Goal: Task Accomplishment & Management: Complete application form

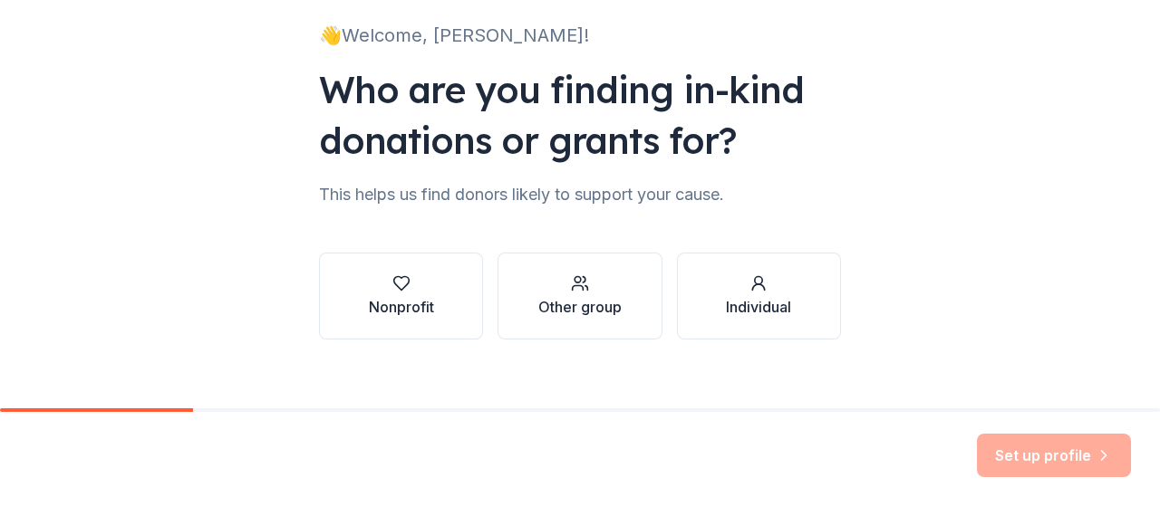
scroll to position [141, 0]
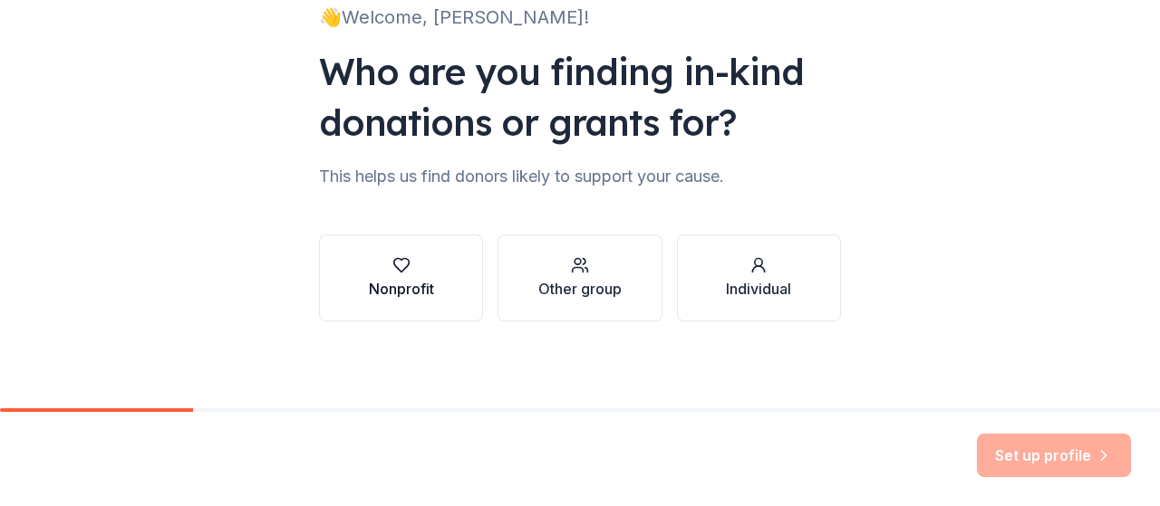
click at [414, 307] on button "Nonprofit" at bounding box center [401, 278] width 164 height 87
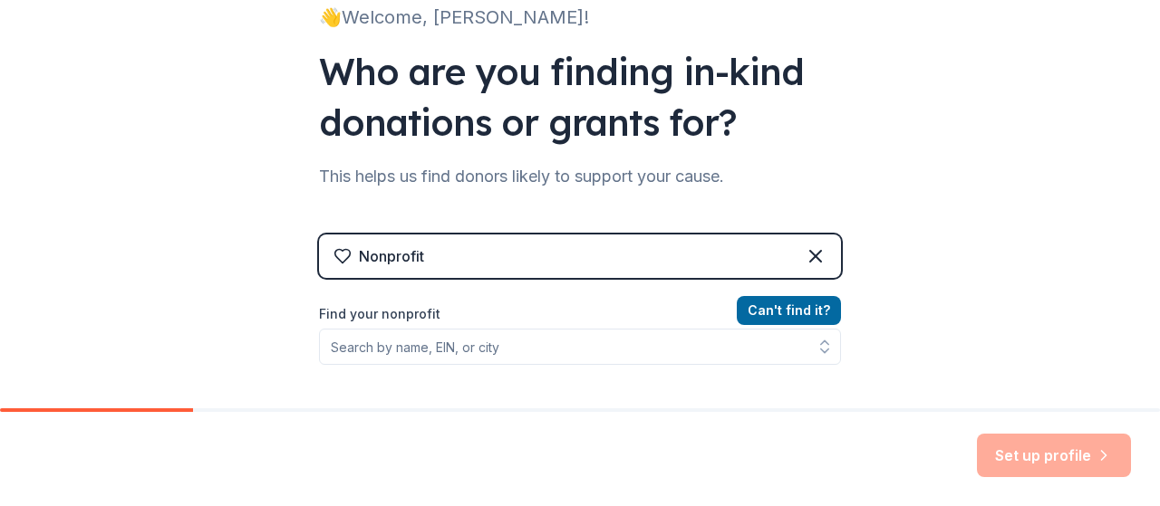
scroll to position [252, 0]
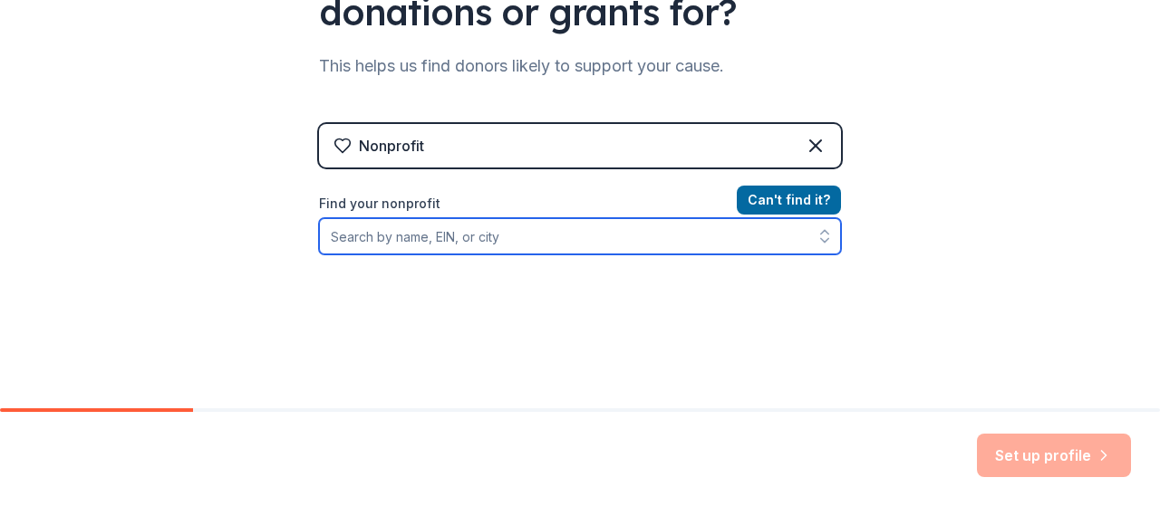
click at [395, 236] on input "Find your nonprofit" at bounding box center [580, 236] width 522 height 36
type input "Burrell Education Foundation"
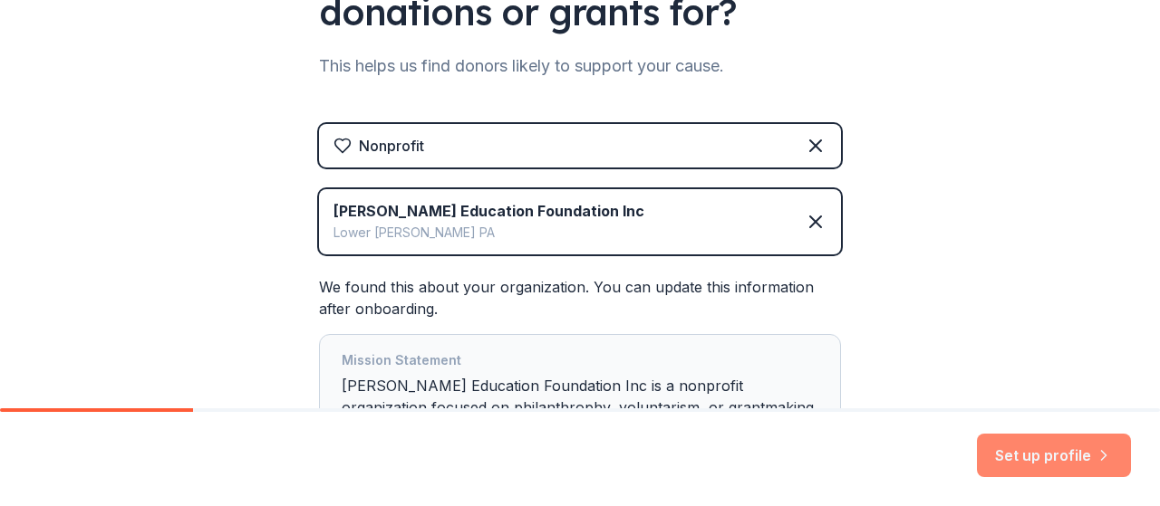
click at [1038, 455] on button "Set up profile" at bounding box center [1054, 455] width 154 height 43
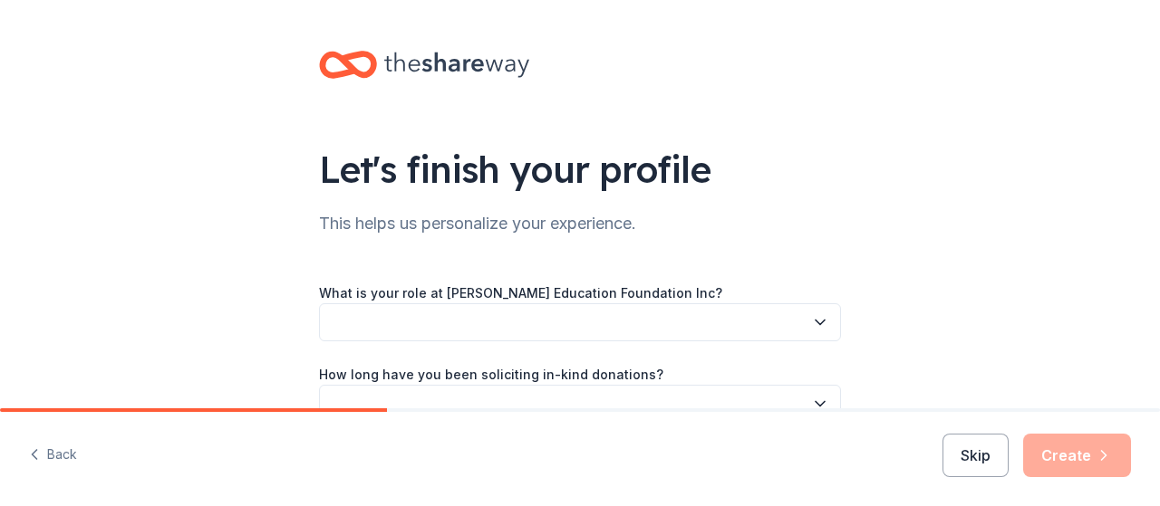
drag, startPoint x: 1159, startPoint y: 182, endPoint x: 1159, endPoint y: 281, distance: 98.8
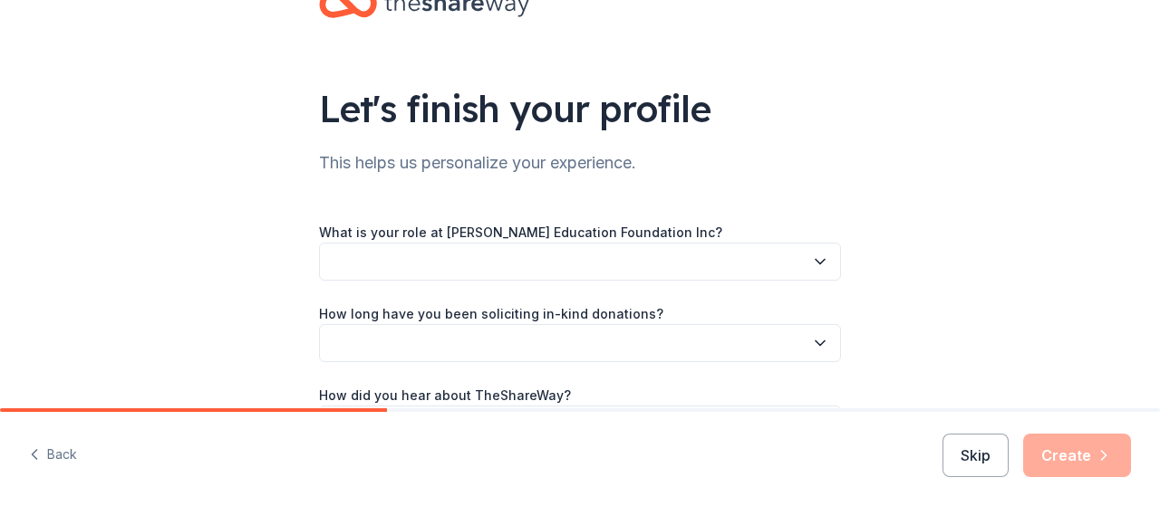
scroll to position [104, 0]
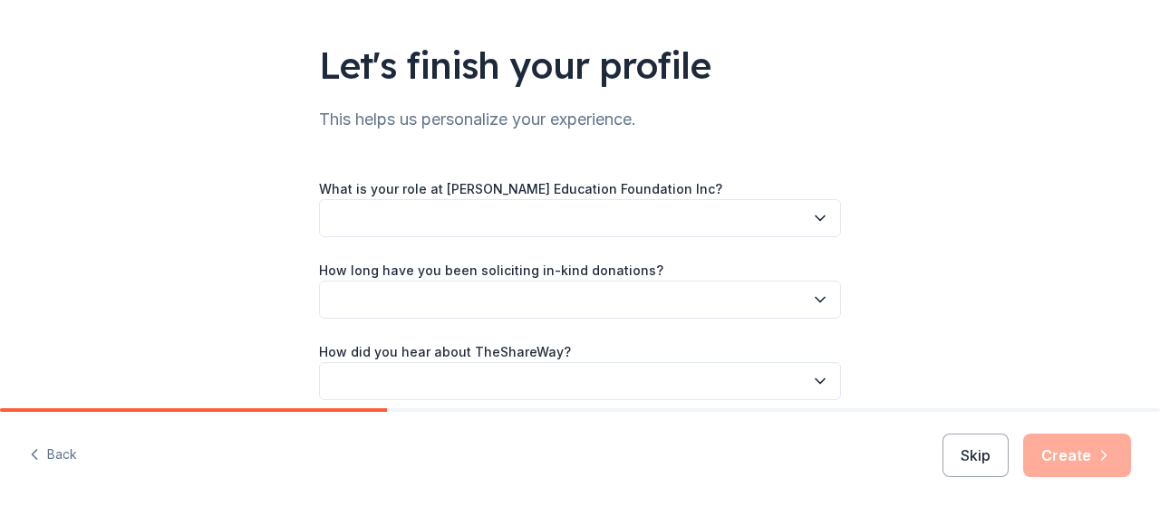
click at [817, 207] on button "button" at bounding box center [580, 218] width 522 height 38
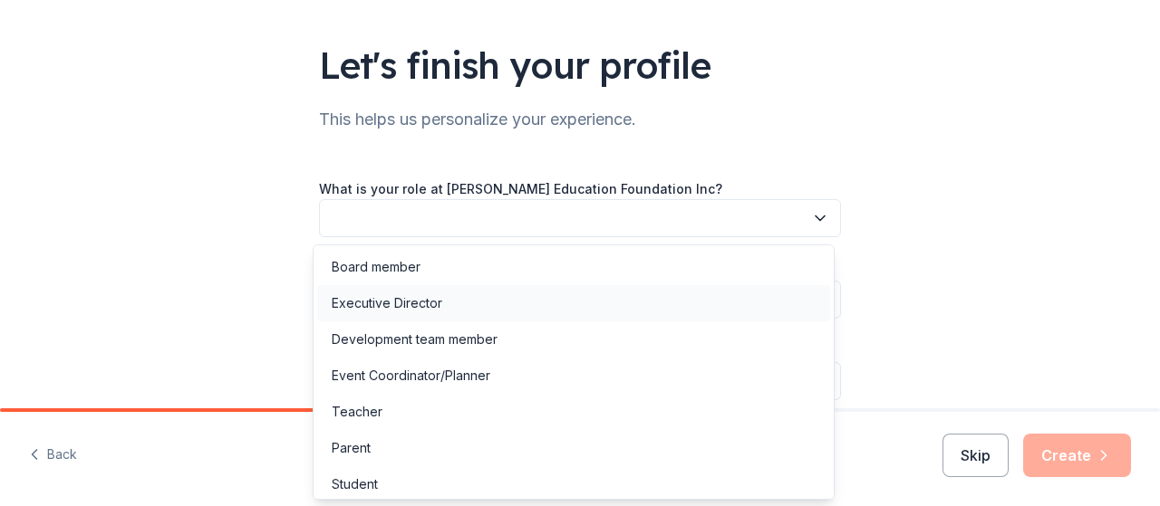
click at [652, 301] on div "Executive Director" at bounding box center [573, 303] width 513 height 36
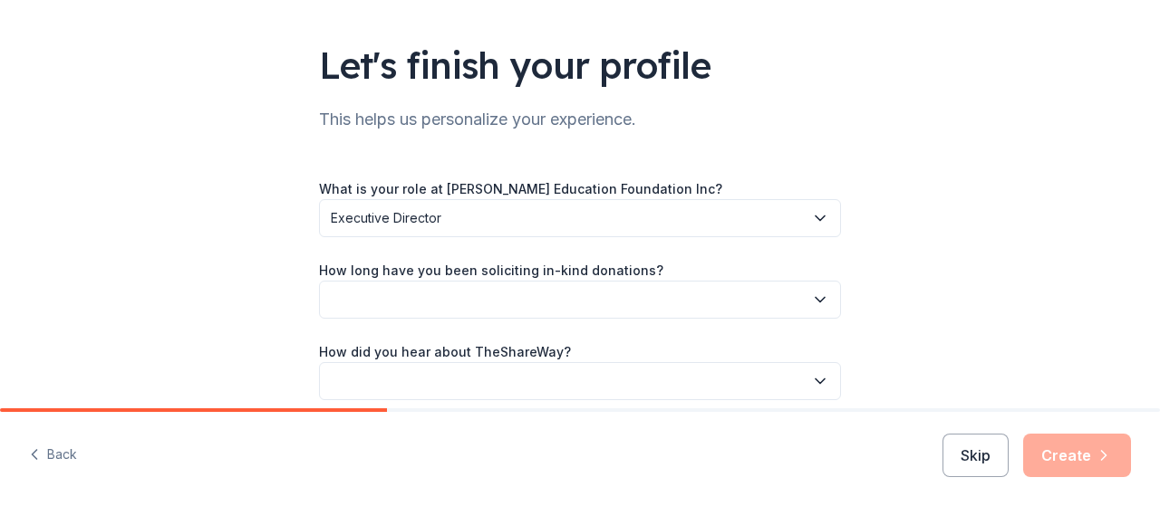
click at [1134, 204] on div "Let's finish your profile This helps us personalize your experience. What is yo…" at bounding box center [580, 192] width 1160 height 592
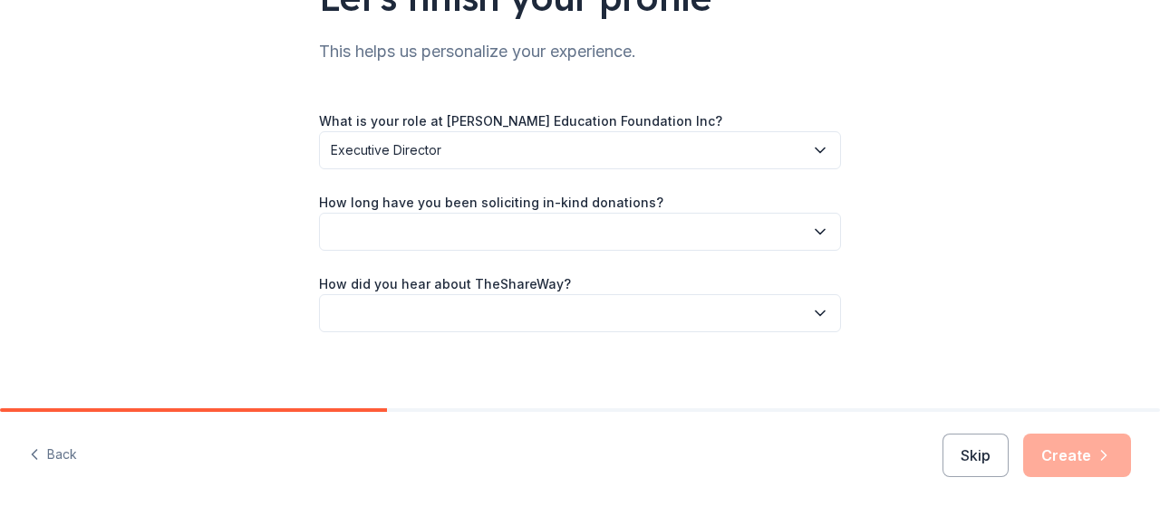
scroll to position [183, 0]
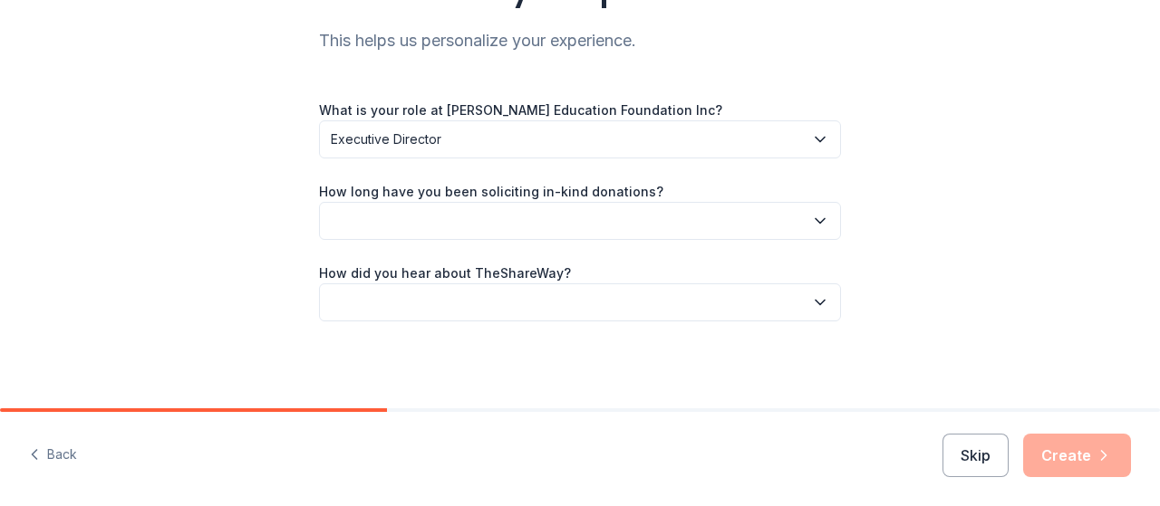
click at [582, 224] on button "button" at bounding box center [580, 221] width 522 height 38
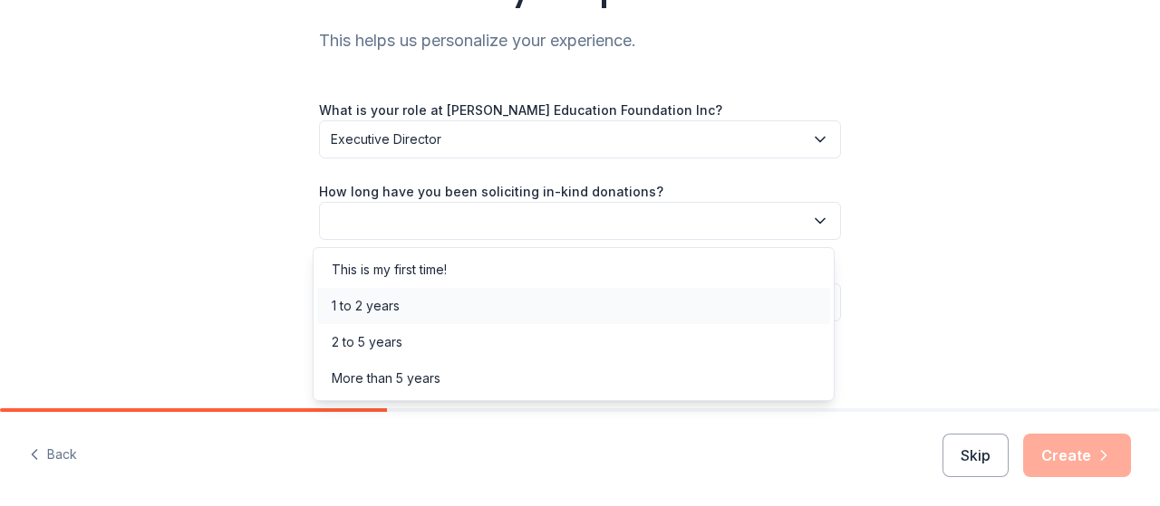
click at [491, 300] on div "1 to 2 years" at bounding box center [573, 306] width 513 height 36
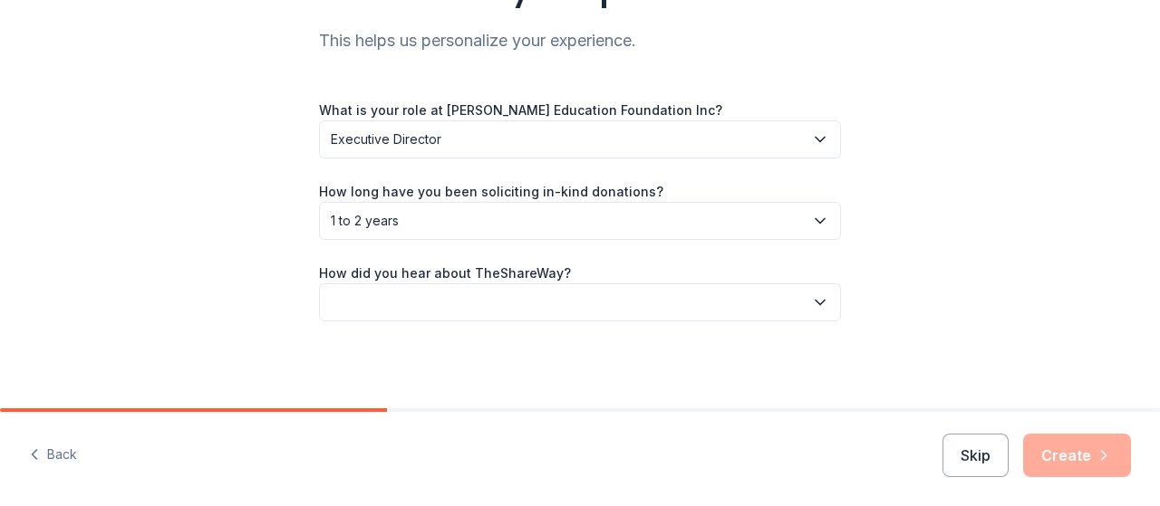
click at [500, 232] on button "1 to 2 years" at bounding box center [580, 221] width 522 height 38
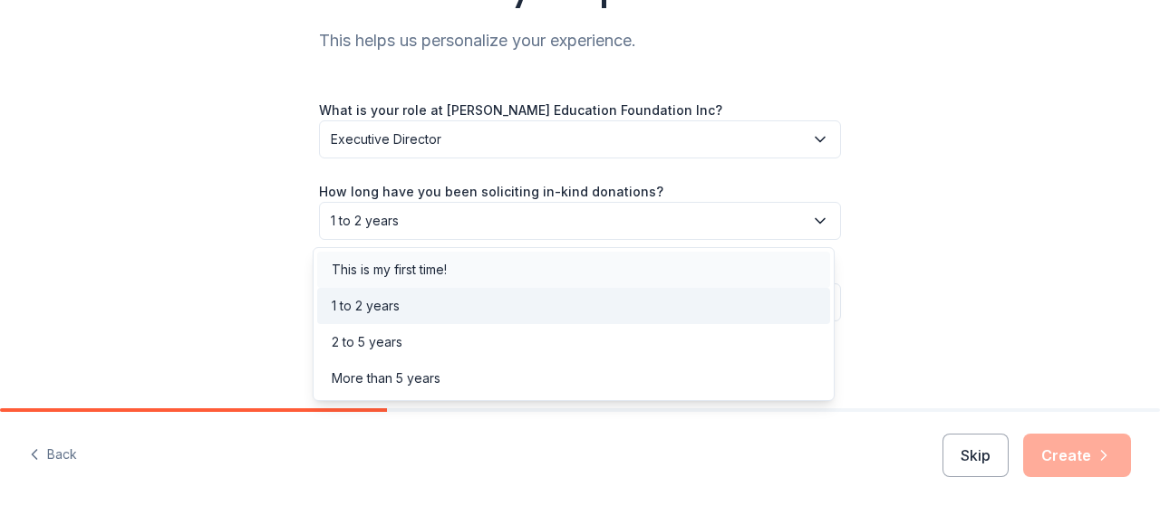
click at [477, 267] on div "This is my first time!" at bounding box center [573, 270] width 513 height 36
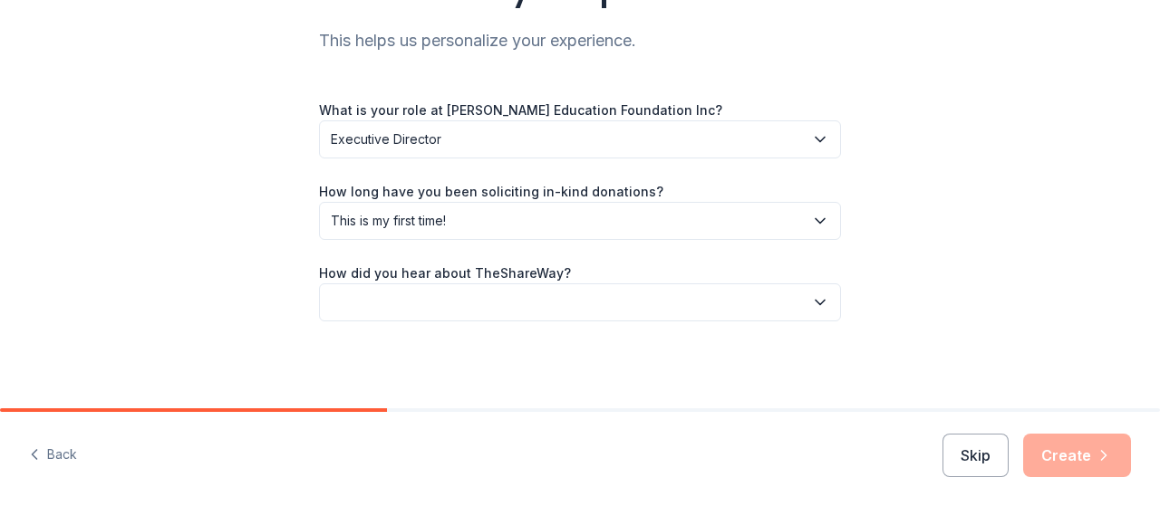
click at [504, 287] on button "button" at bounding box center [580, 303] width 522 height 38
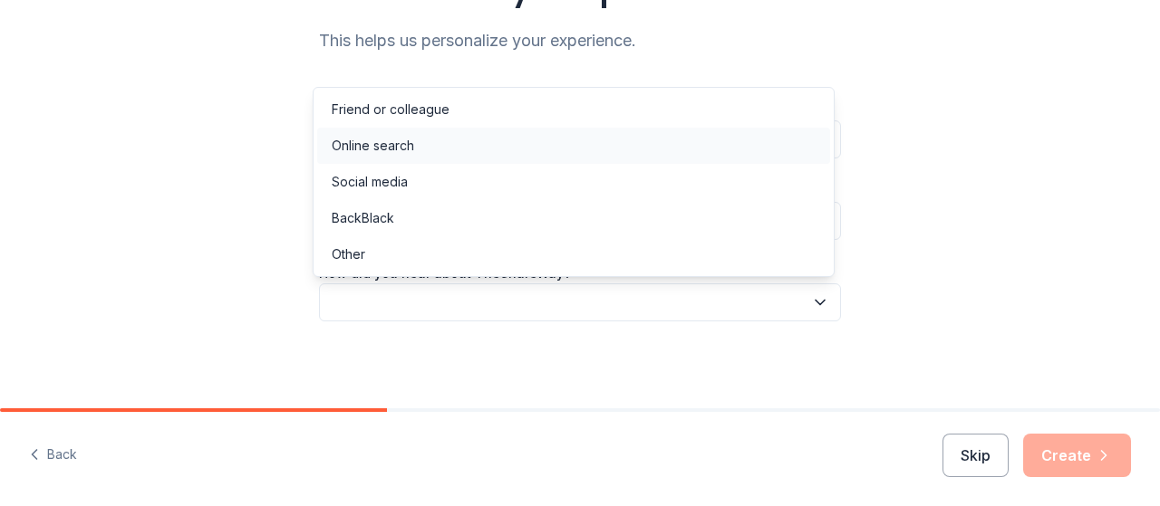
click at [506, 149] on div "Online search" at bounding box center [573, 146] width 513 height 36
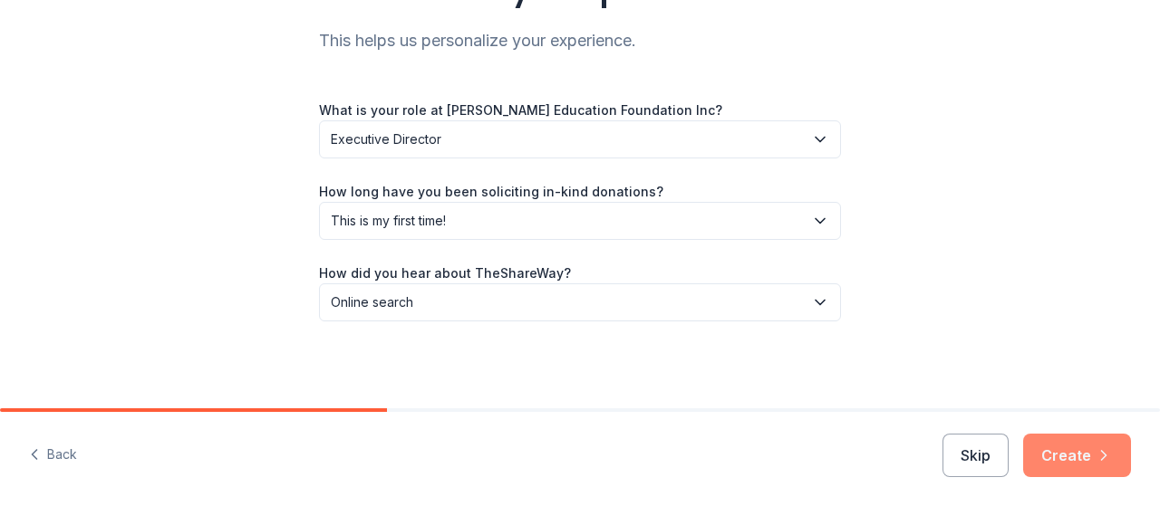
click at [1096, 450] on icon "button" at bounding box center [1103, 456] width 18 height 18
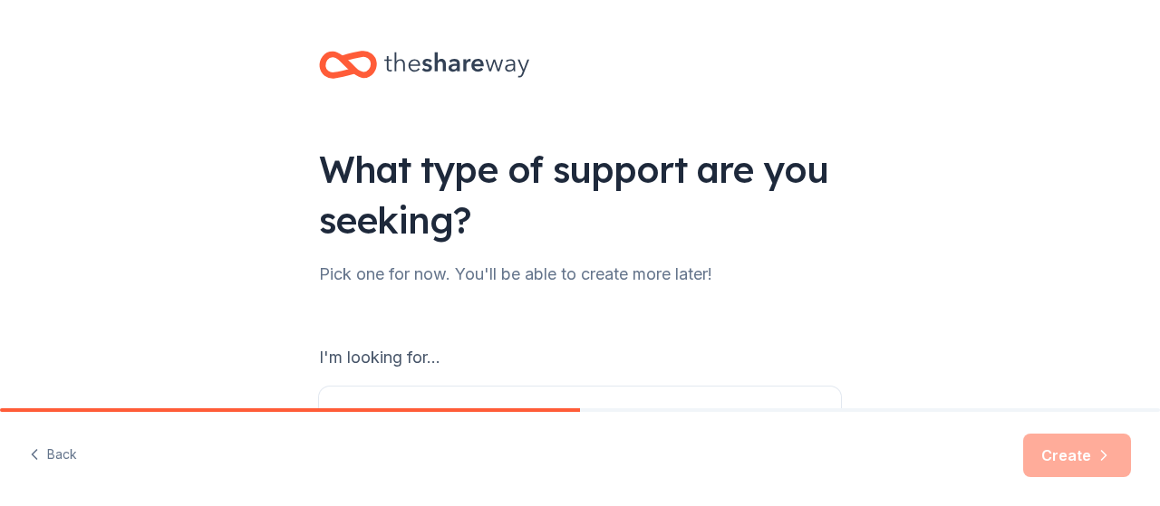
click at [1140, 141] on div "What type of support are you seeking? Pick one for now. You'll be able to creat…" at bounding box center [580, 365] width 1160 height 731
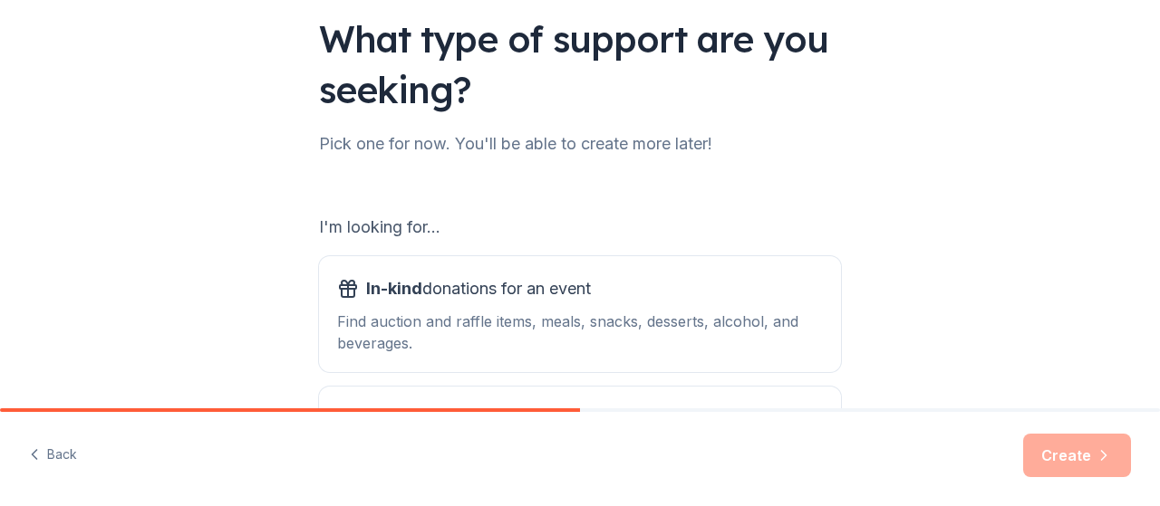
scroll to position [292, 0]
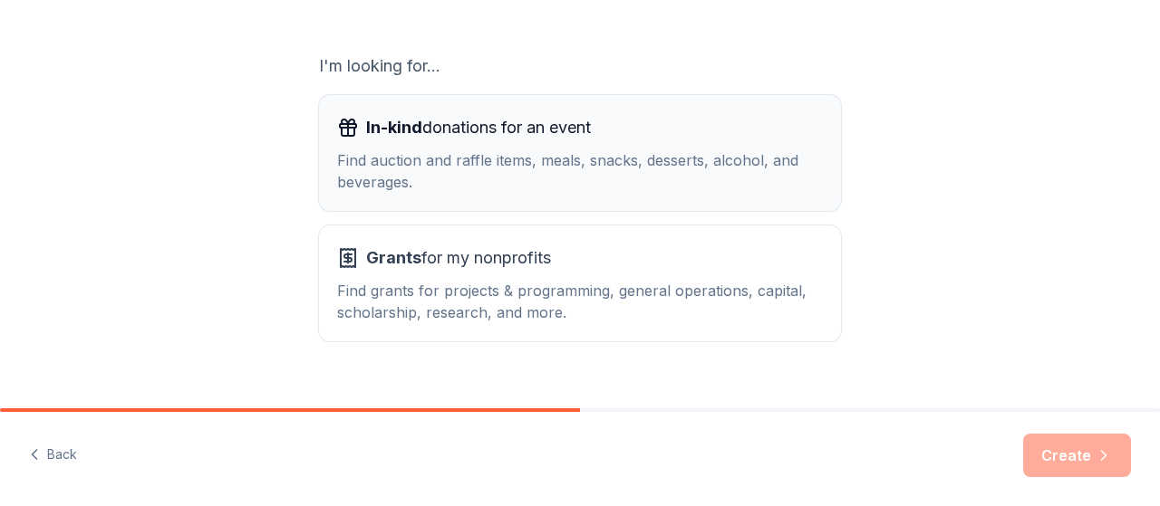
click at [573, 166] on div "Find auction and raffle items, meals, snacks, desserts, alcohol, and beverages." at bounding box center [580, 170] width 486 height 43
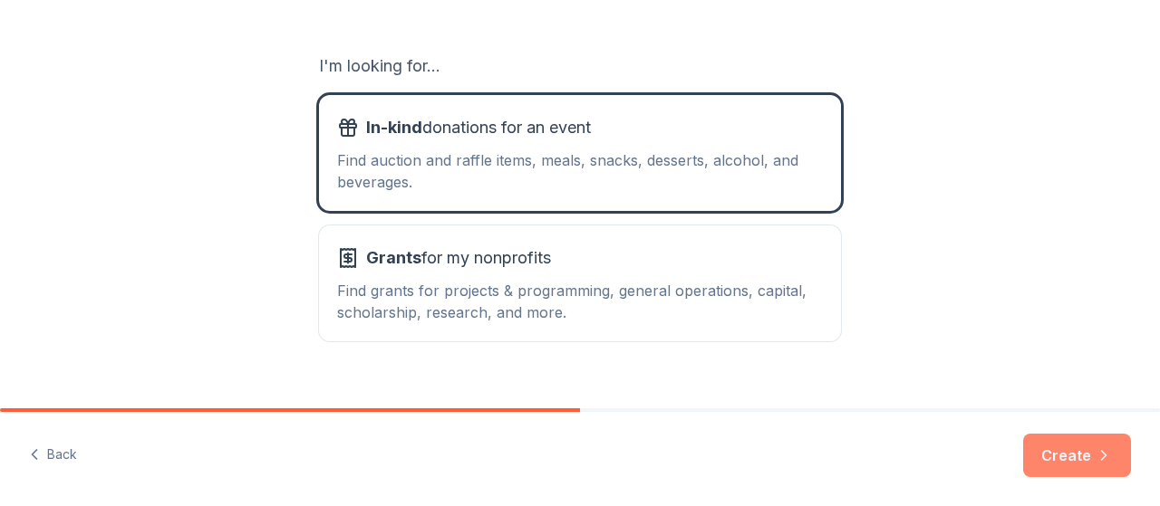
click at [1053, 459] on button "Create" at bounding box center [1077, 455] width 108 height 43
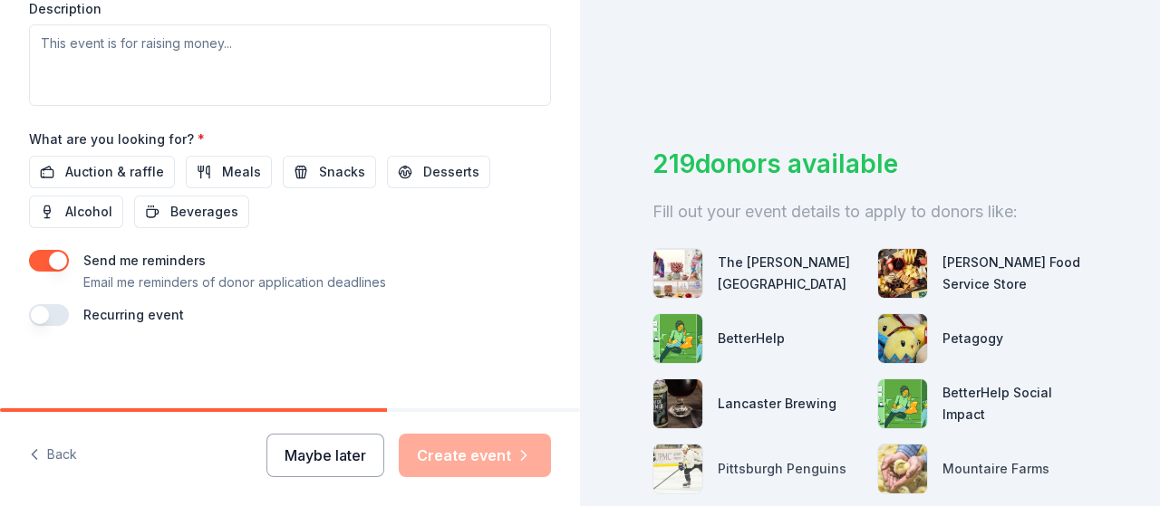
click at [333, 439] on button "Maybe later" at bounding box center [325, 455] width 118 height 43
click at [323, 448] on button "Maybe later" at bounding box center [325, 455] width 118 height 43
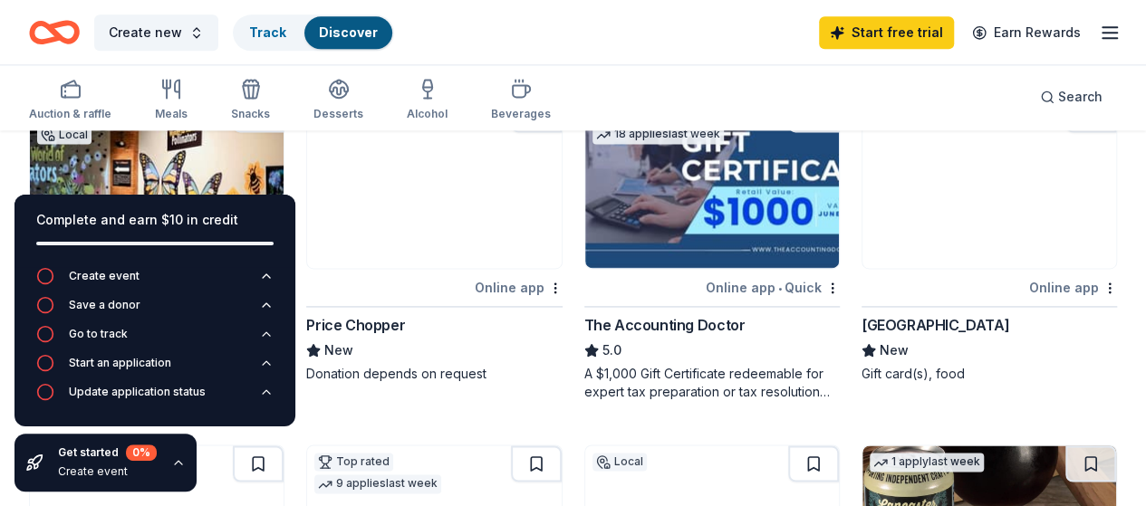
scroll to position [105, 0]
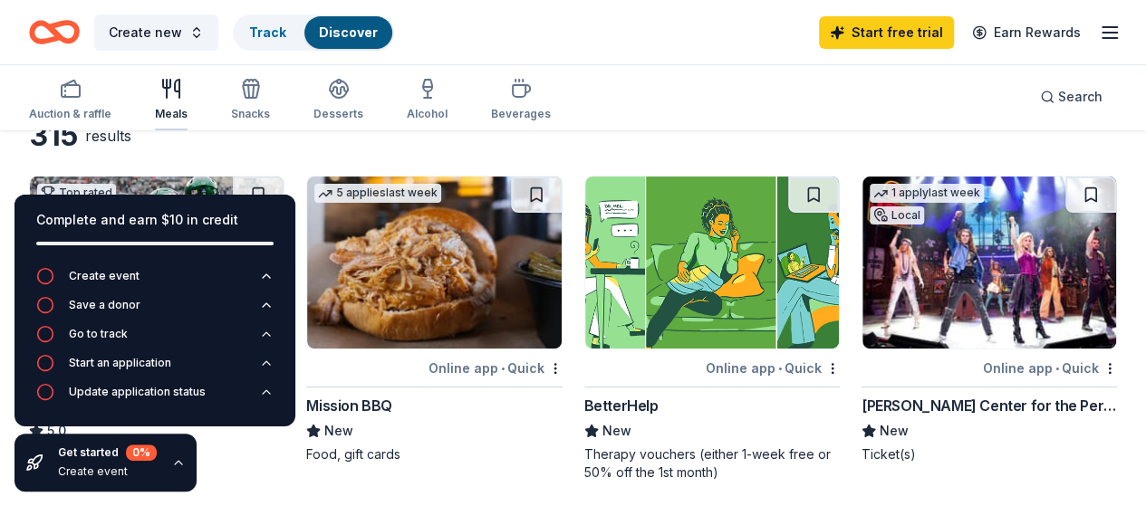
click at [176, 101] on div "Meals" at bounding box center [171, 99] width 33 height 43
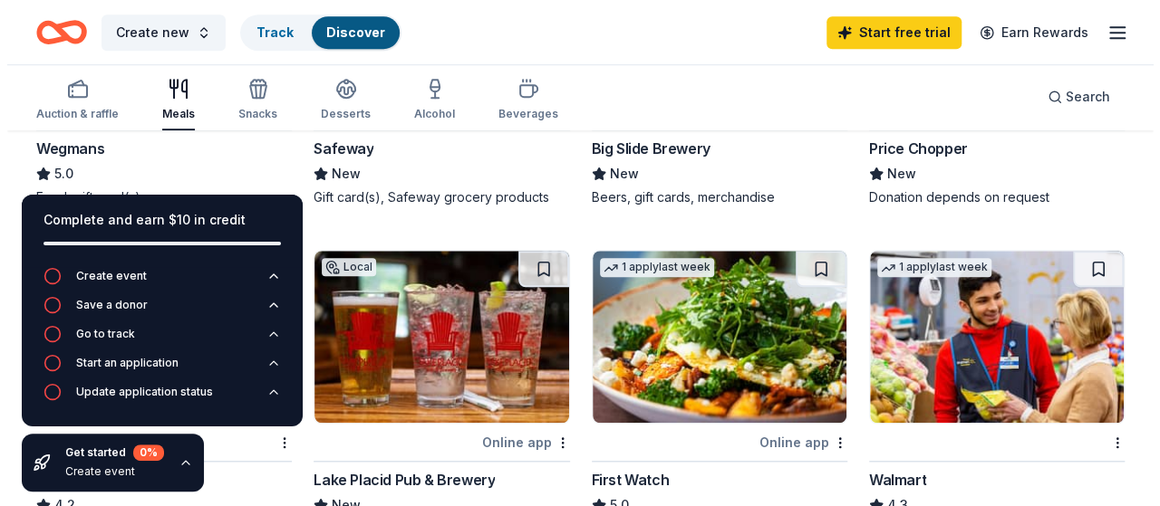
scroll to position [730, 0]
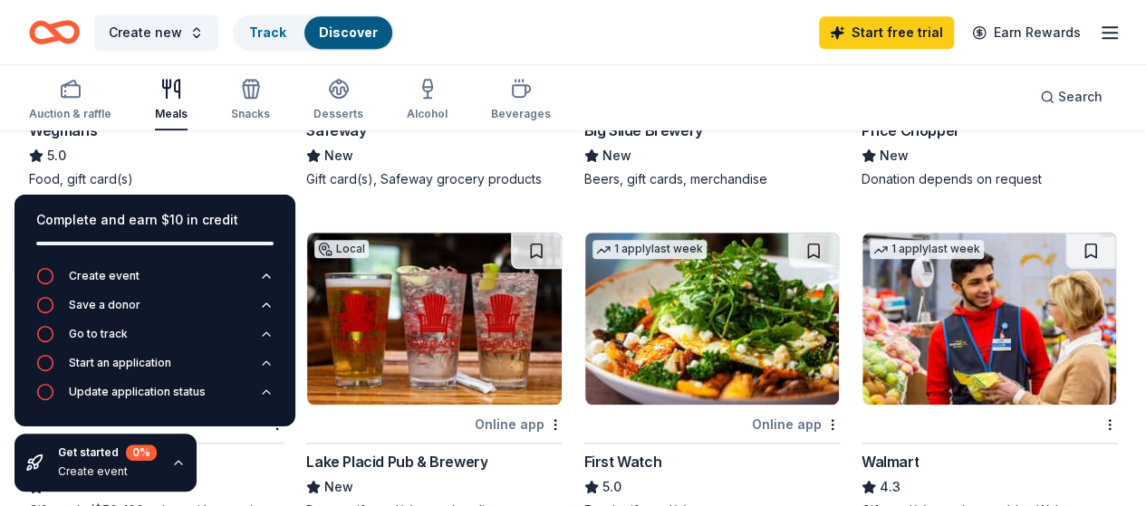
click at [862, 382] on img at bounding box center [989, 319] width 254 height 172
click at [1058, 86] on span "Search" at bounding box center [1080, 97] width 44 height 22
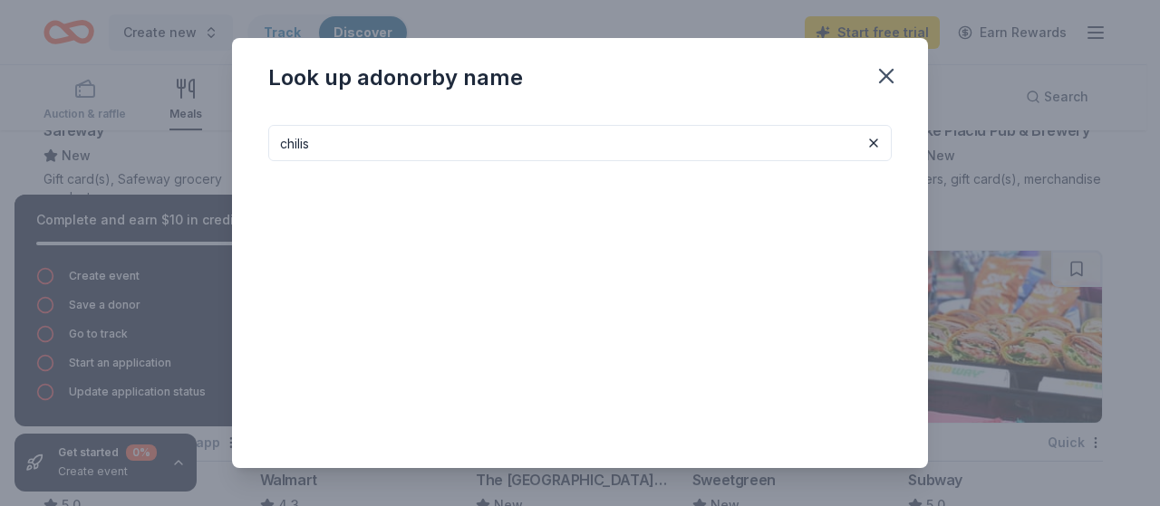
type input "chilis"
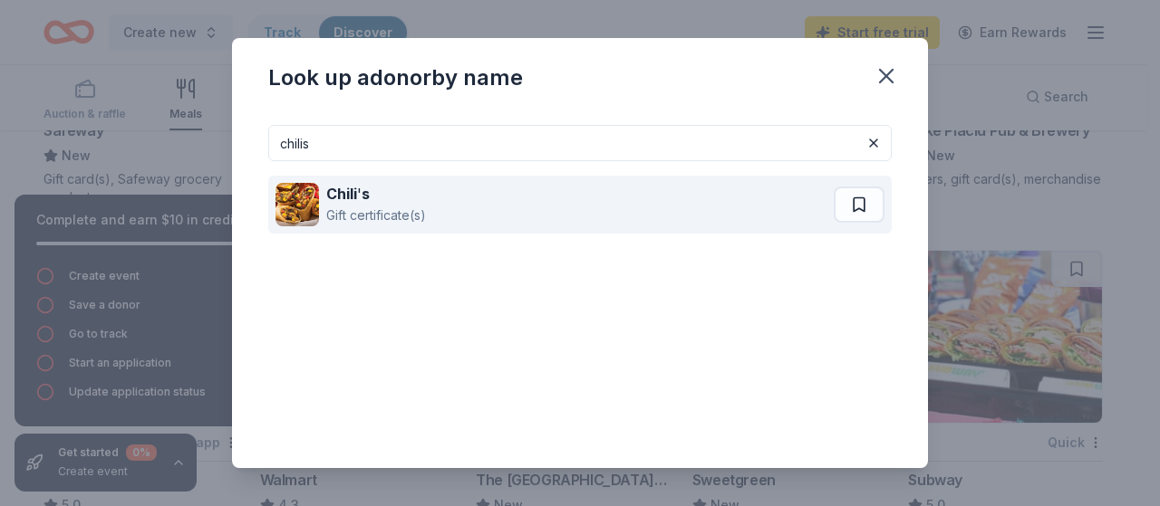
click at [460, 208] on div "Chili ' s Gift certificate(s)" at bounding box center [554, 205] width 558 height 58
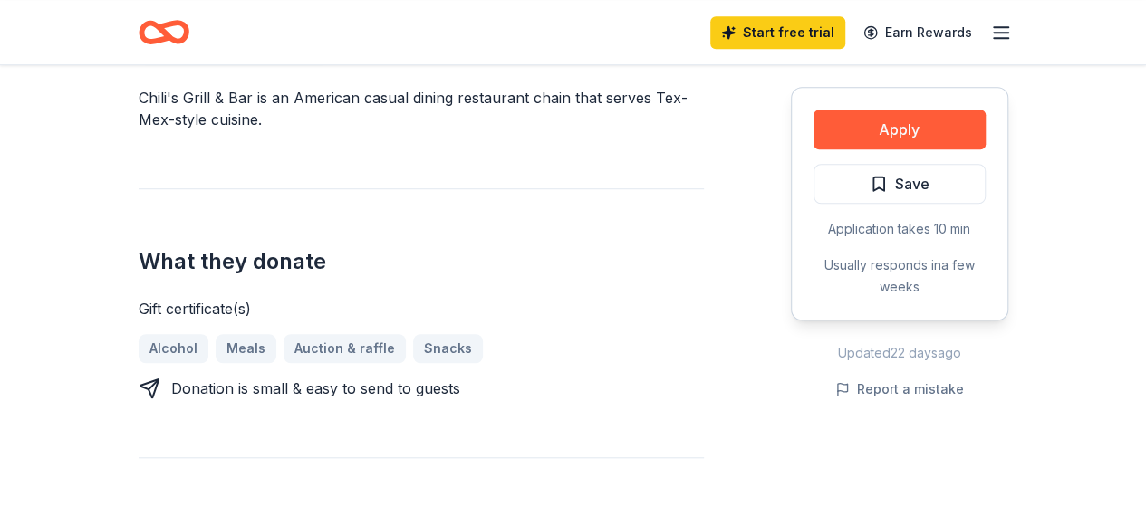
scroll to position [478, 0]
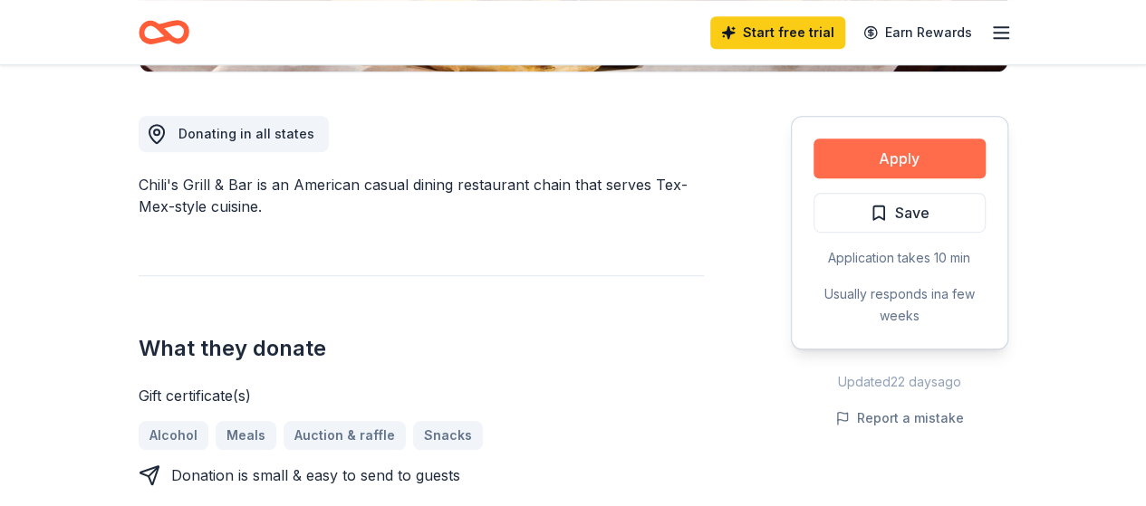
click at [911, 161] on button "Apply" at bounding box center [900, 159] width 172 height 40
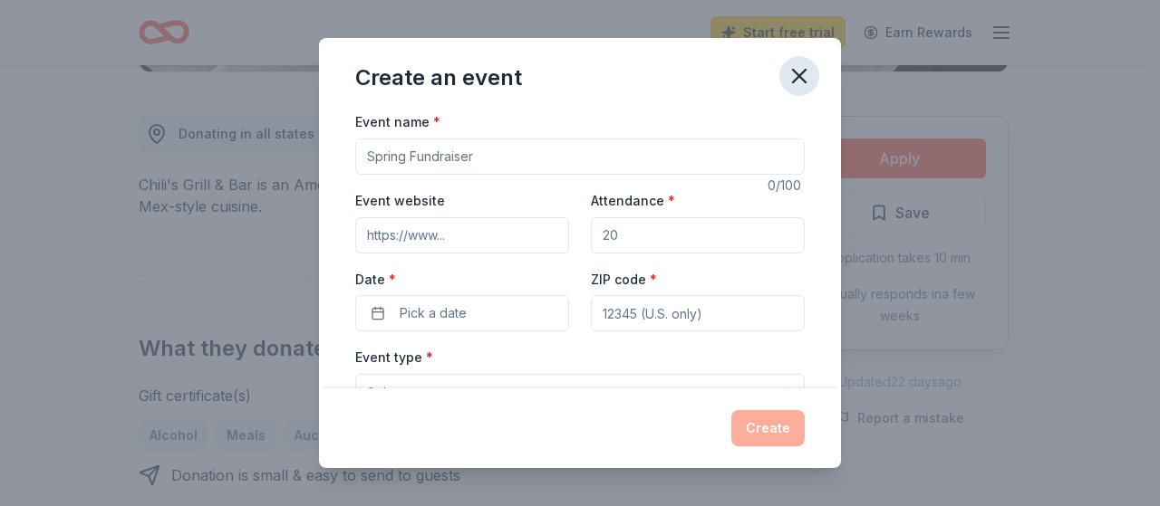
click at [792, 81] on icon "button" at bounding box center [798, 75] width 25 height 25
